Goal: Information Seeking & Learning: Learn about a topic

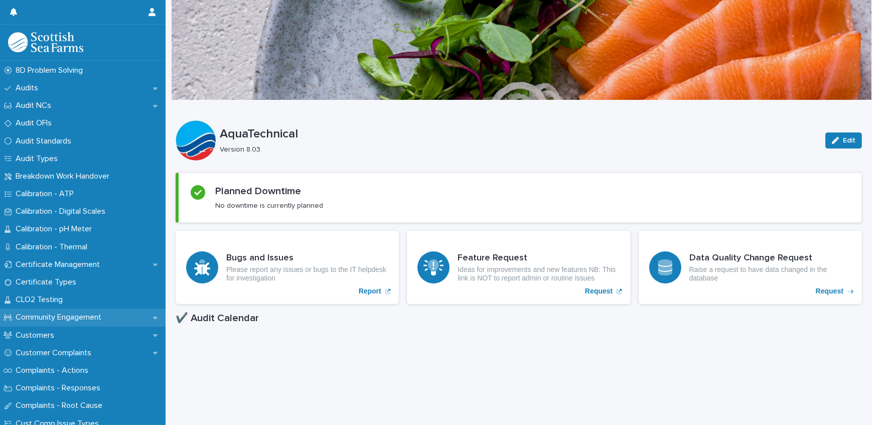
scroll to position [365, 0]
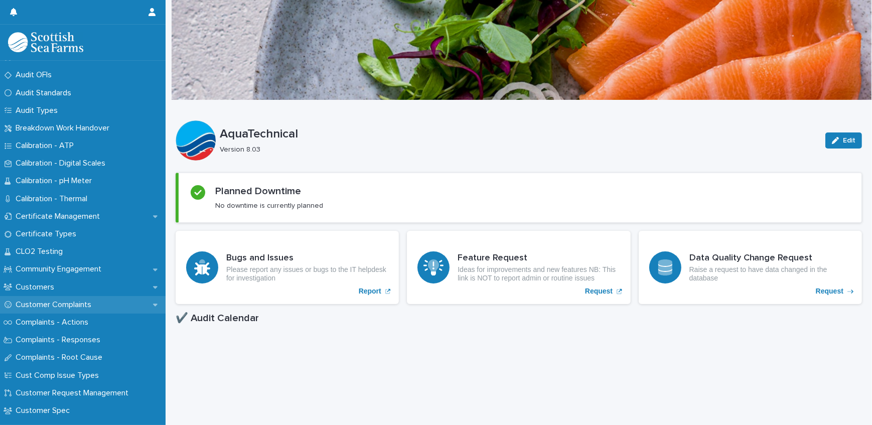
click at [77, 302] on p "Customer Complaints" at bounding box center [56, 305] width 88 height 10
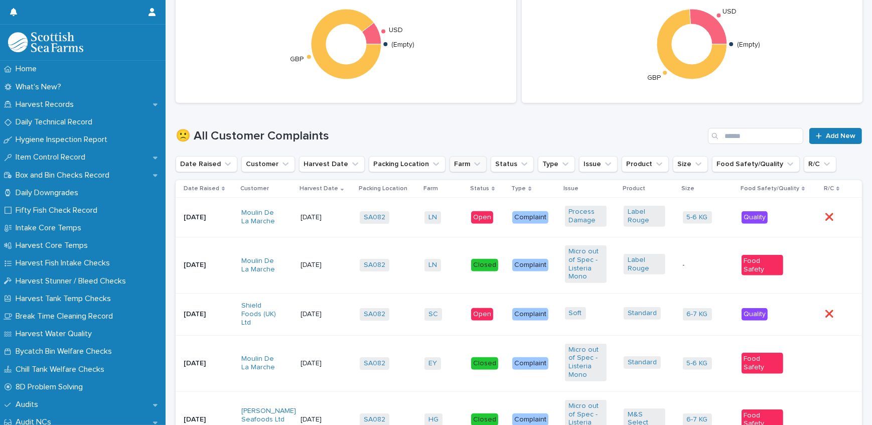
scroll to position [410, 0]
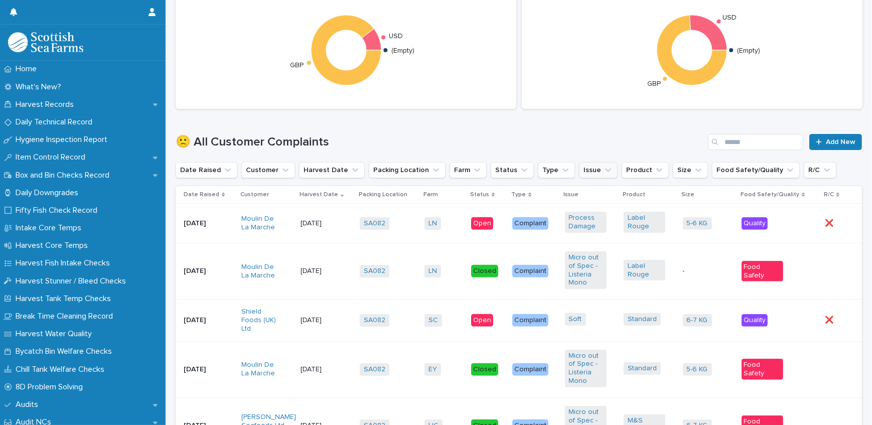
click at [605, 171] on icon "Issue" at bounding box center [608, 171] width 6 height 4
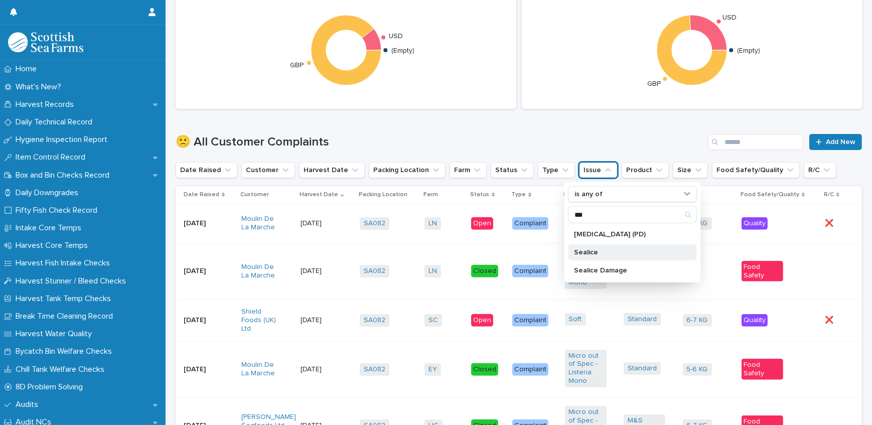
type input "***"
click at [602, 246] on div "Sealice" at bounding box center [632, 252] width 128 height 16
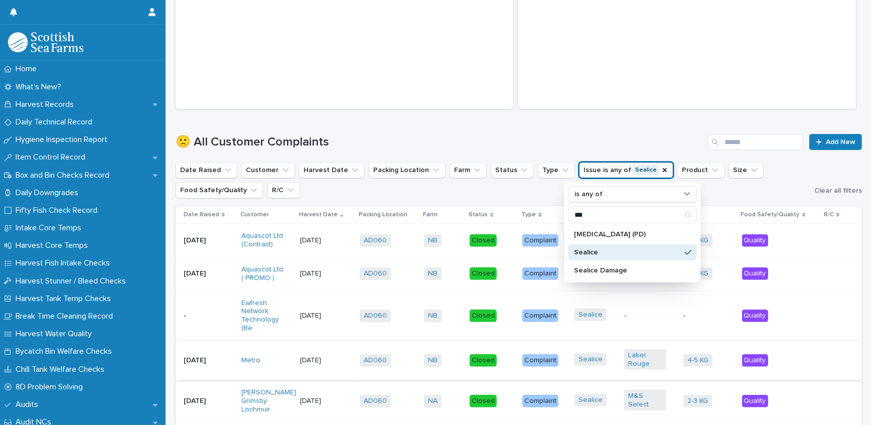
scroll to position [456, 0]
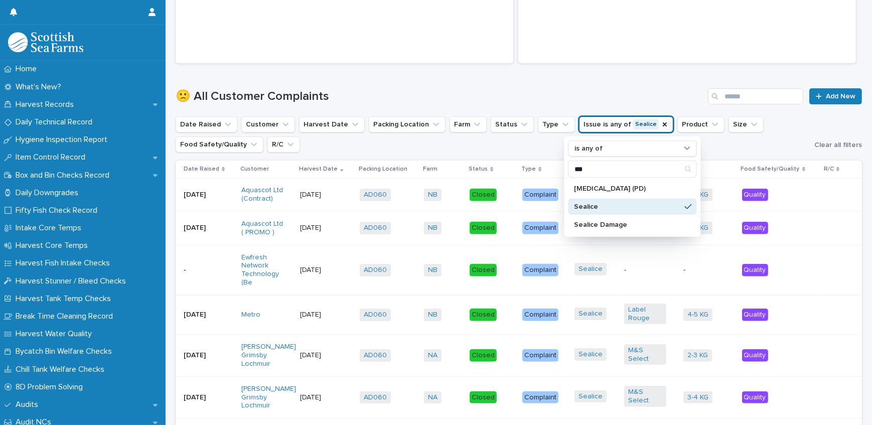
click at [205, 271] on p "-" at bounding box center [205, 270] width 42 height 9
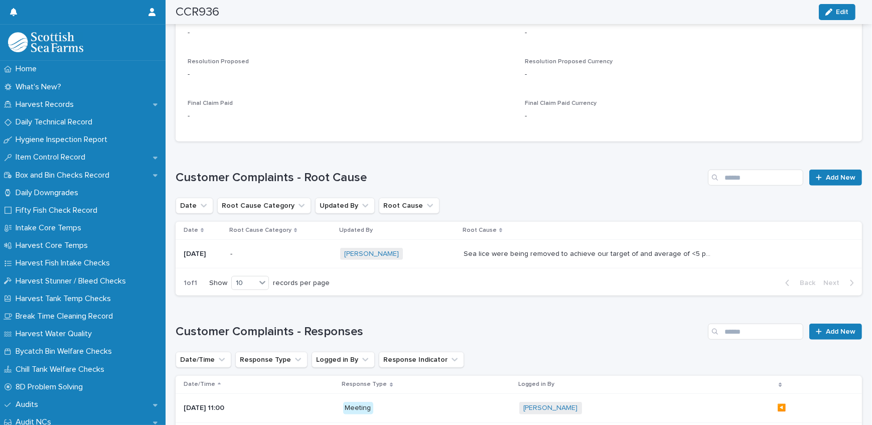
scroll to position [1003, 0]
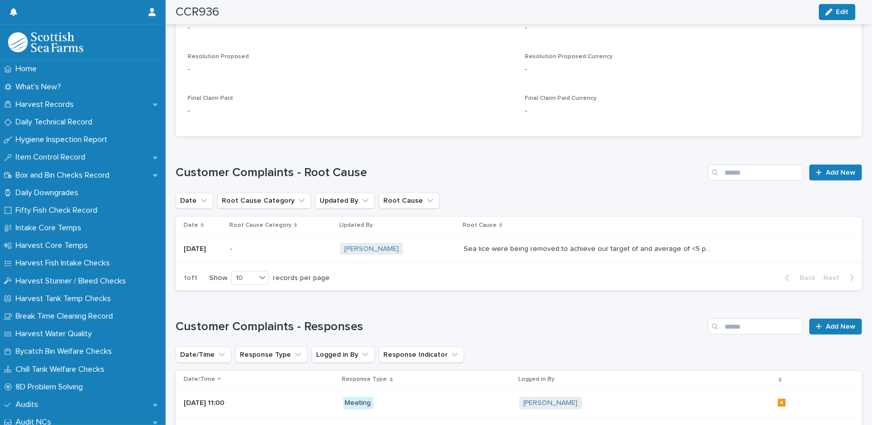
click at [208, 245] on p "[DATE]" at bounding box center [203, 249] width 39 height 9
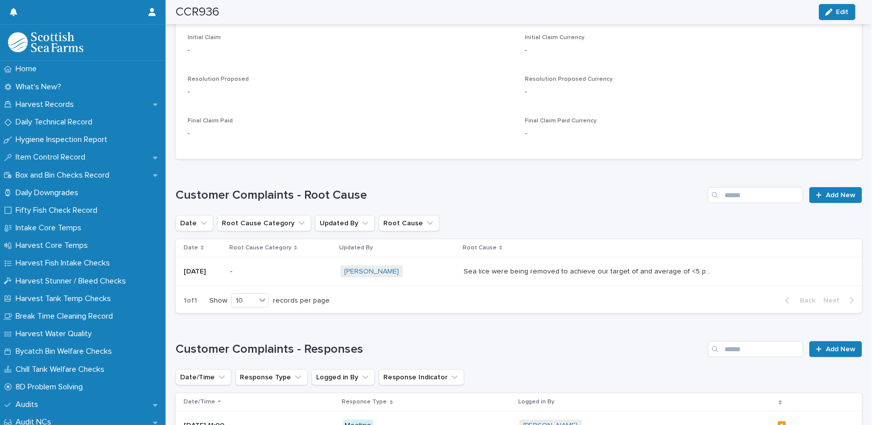
scroll to position [1094, 0]
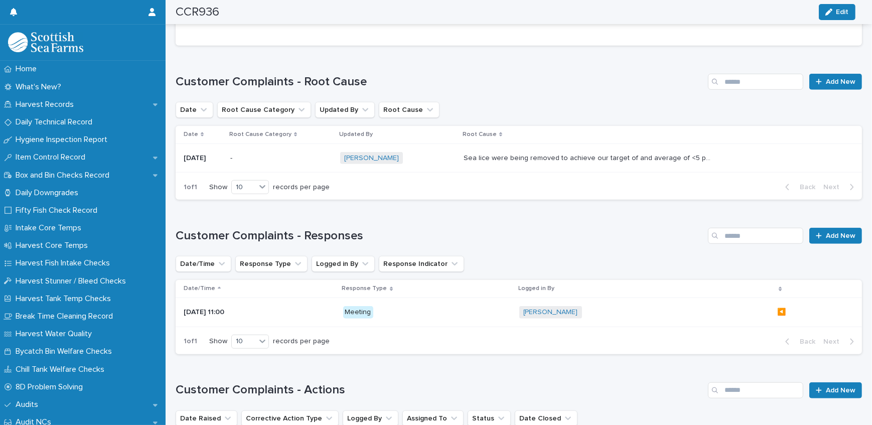
click at [218, 308] on p "[DATE] 11:00" at bounding box center [246, 312] width 125 height 9
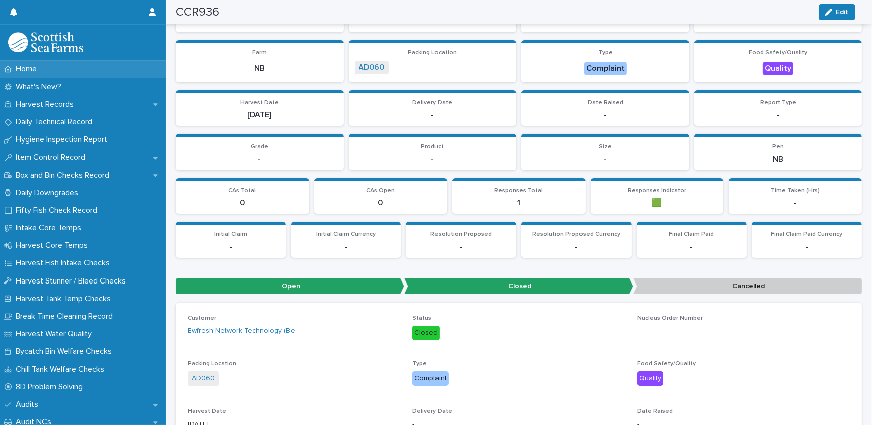
scroll to position [136, 0]
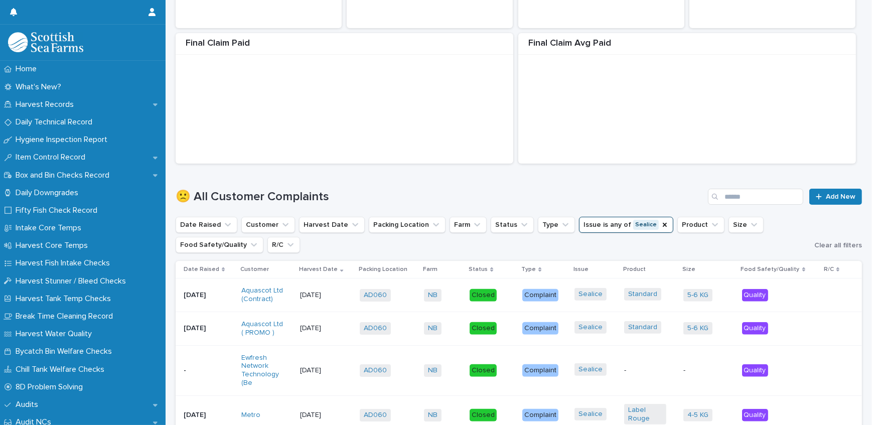
scroll to position [462, 0]
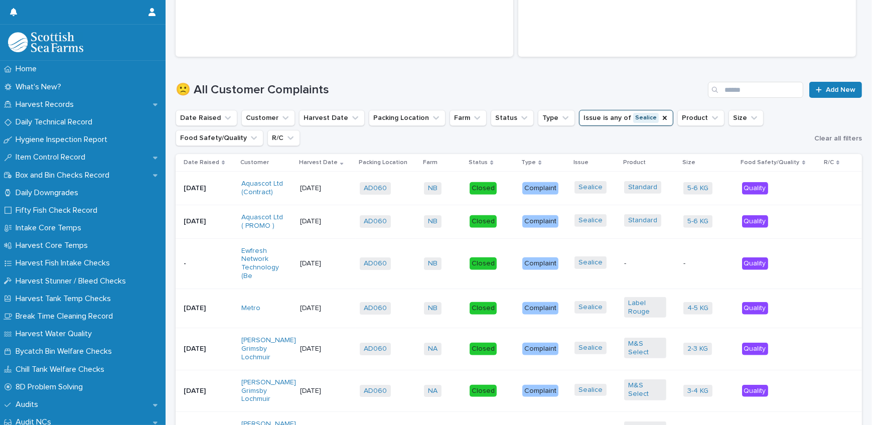
click at [195, 221] on p "[DATE]" at bounding box center [205, 221] width 42 height 9
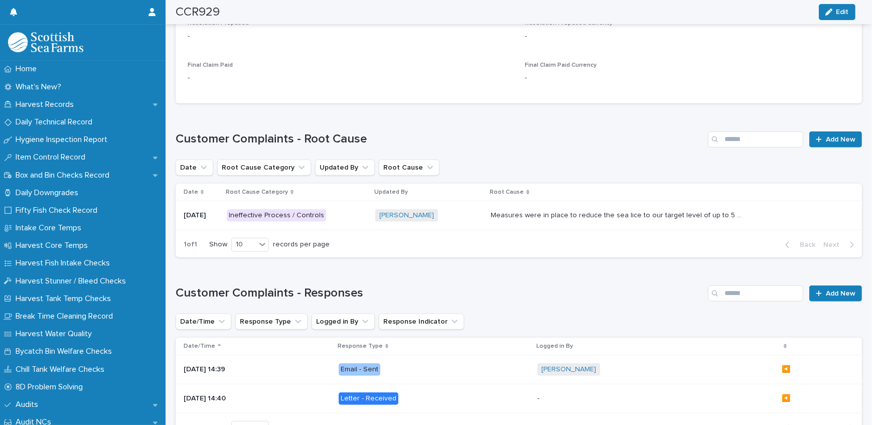
scroll to position [1094, 0]
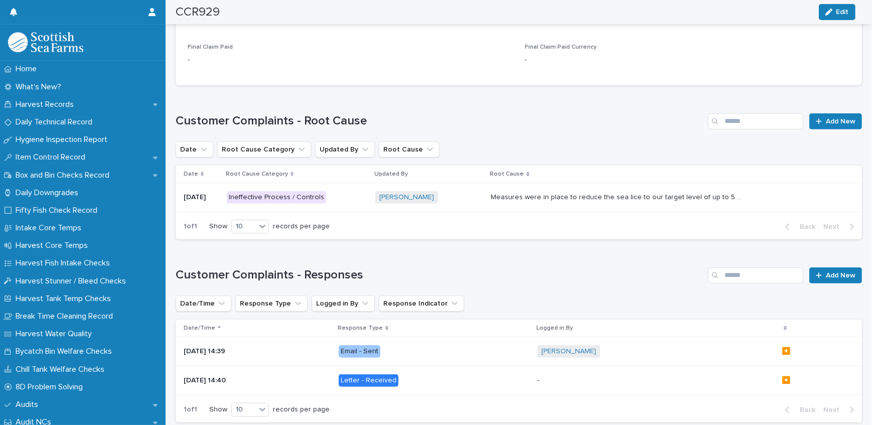
click at [202, 189] on div "[DATE]" at bounding box center [201, 197] width 35 height 17
